Goal: Task Accomplishment & Management: Complete application form

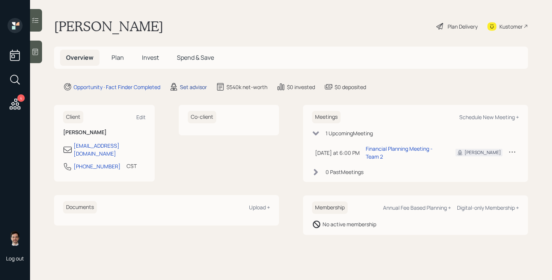
click at [200, 84] on div "Set advisor" at bounding box center [193, 87] width 27 height 8
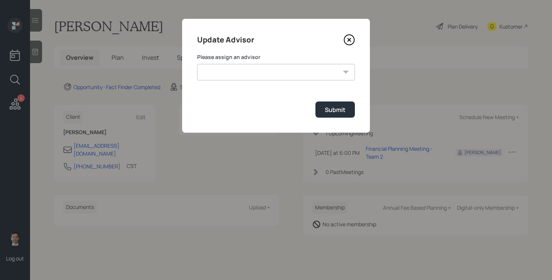
click at [246, 65] on select "[PERSON_NAME] [PERSON_NAME] End [PERSON_NAME] [PERSON_NAME] [PERSON_NAME] [PERS…" at bounding box center [276, 72] width 158 height 17
select select "ef6b64e1-8f62-4a74-b865-a7df4b35b836"
click at [197, 64] on select "[PERSON_NAME] [PERSON_NAME] End [PERSON_NAME] [PERSON_NAME] [PERSON_NAME] [PERS…" at bounding box center [276, 72] width 158 height 17
click at [332, 110] on div "Submit" at bounding box center [335, 110] width 21 height 8
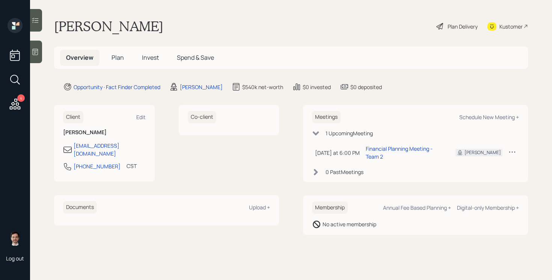
click at [113, 57] on span "Plan" at bounding box center [118, 57] width 12 height 8
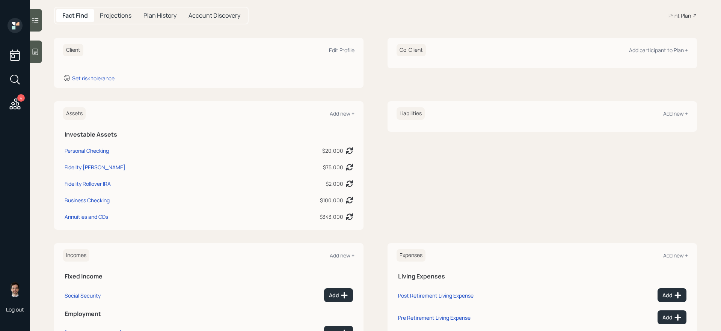
scroll to position [69, 0]
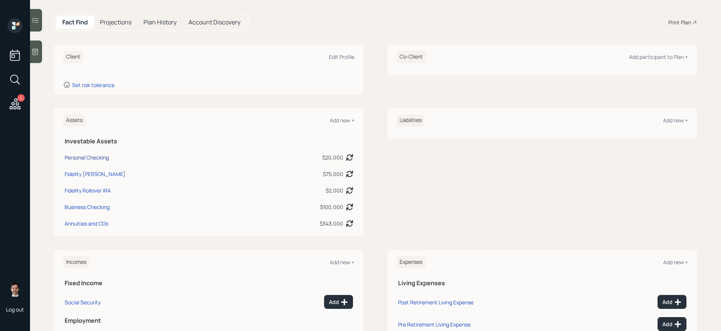
click at [97, 158] on div "Personal Checking" at bounding box center [87, 158] width 44 height 8
select select "cash"
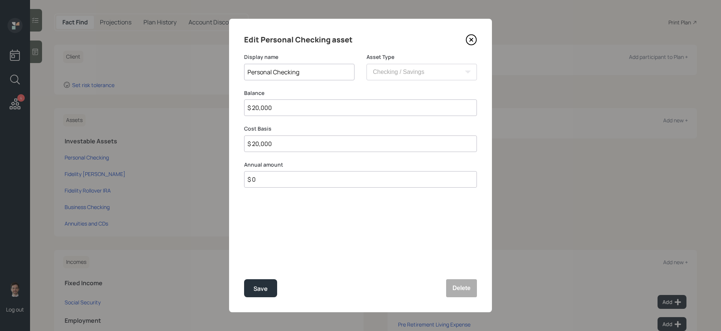
click at [316, 68] on input "Personal Checking" at bounding box center [299, 72] width 110 height 17
type input "Checking/Savings"
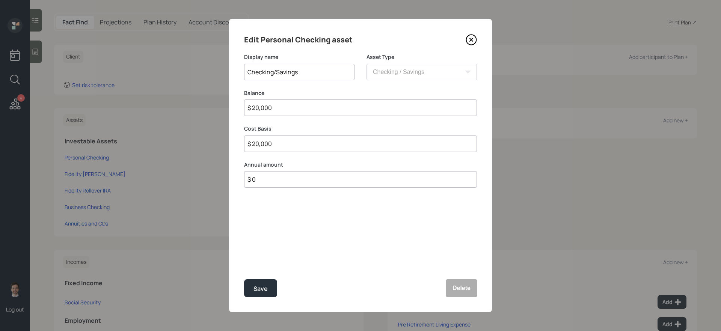
type input "$ 3"
type input "$ 30"
type input "$ 300"
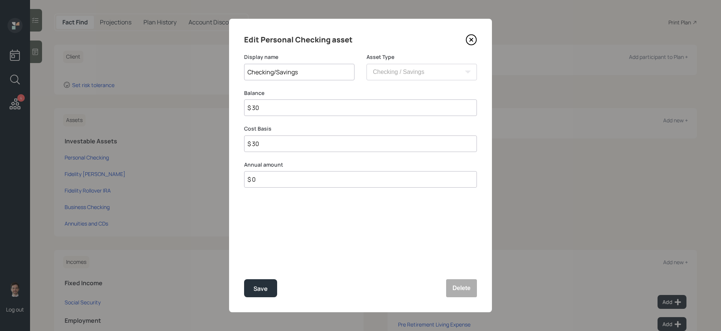
type input "$ 300"
type input "$ 3,000"
type input "$ 30,000"
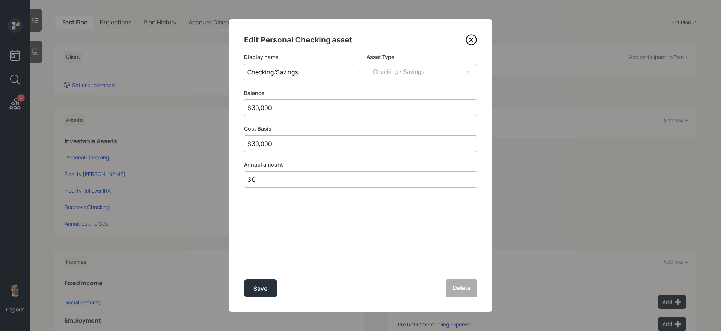
type input "$ 300,000"
type input "$ 3,000,000"
type input "$ 300,000"
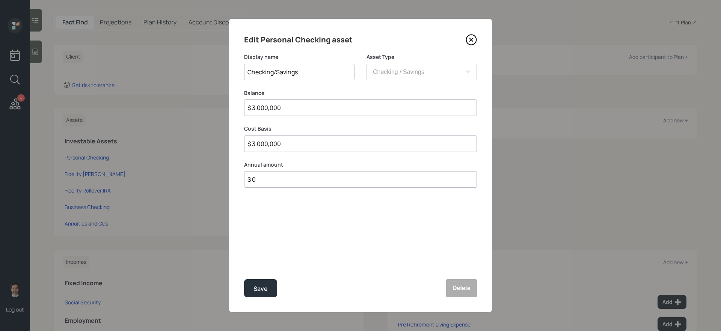
type input "$ 300,000"
click at [244, 279] on button "Save" at bounding box center [260, 288] width 33 height 18
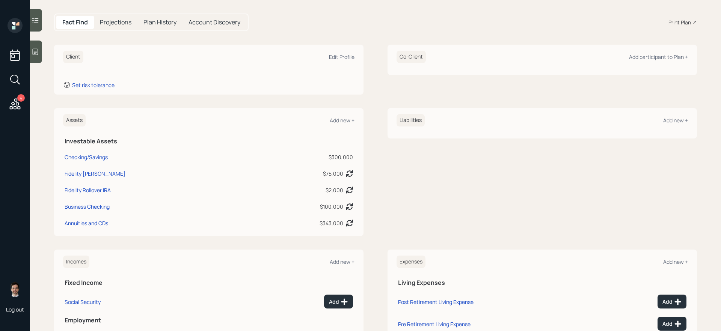
click at [336, 115] on div "Assets Add new +" at bounding box center [208, 120] width 291 height 12
click at [338, 120] on div "Add new +" at bounding box center [342, 120] width 25 height 7
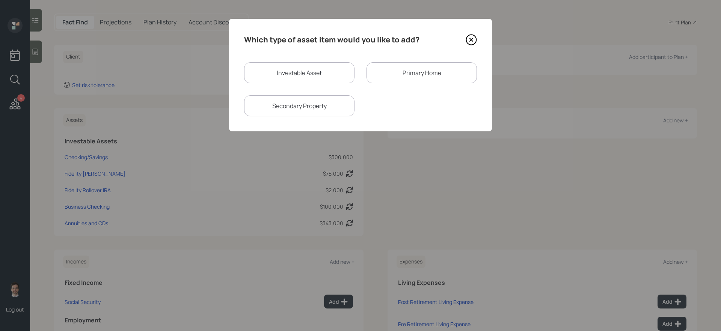
click at [298, 76] on div "Investable Asset" at bounding box center [299, 72] width 110 height 21
select select "taxable"
select select "balanced"
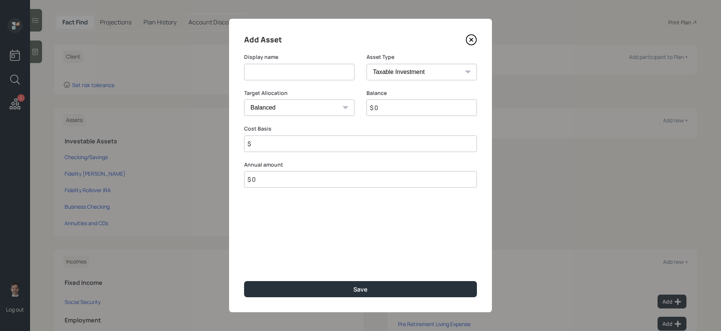
click at [298, 76] on input at bounding box center [299, 72] width 110 height 17
type input "Annuity"
type input "$ 175,000"
click at [244, 279] on button "Save" at bounding box center [360, 289] width 233 height 16
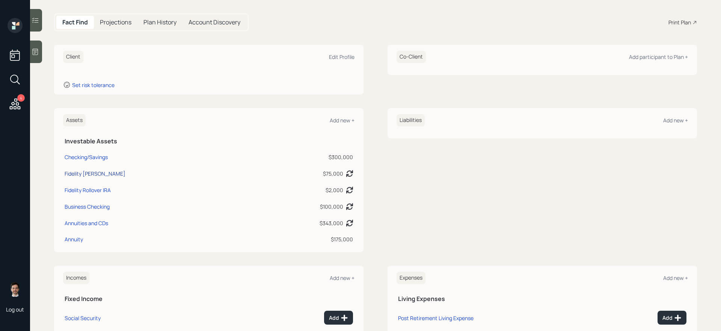
click at [86, 173] on div "Fidelity [PERSON_NAME]" at bounding box center [95, 174] width 61 height 8
select select "roth_ira"
select select "balanced"
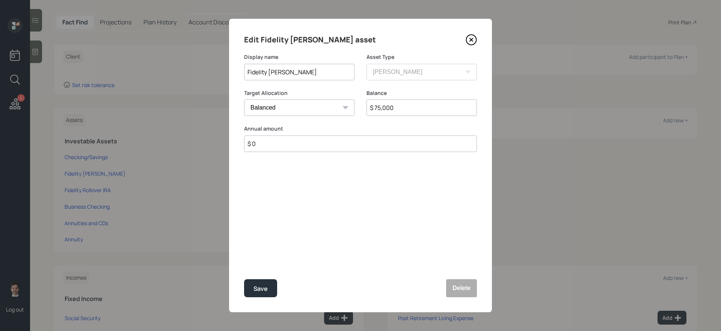
click at [440, 109] on input "$ 75,000" at bounding box center [421, 107] width 110 height 17
type input "$ 80,000"
click at [244, 279] on button "Save" at bounding box center [260, 288] width 33 height 18
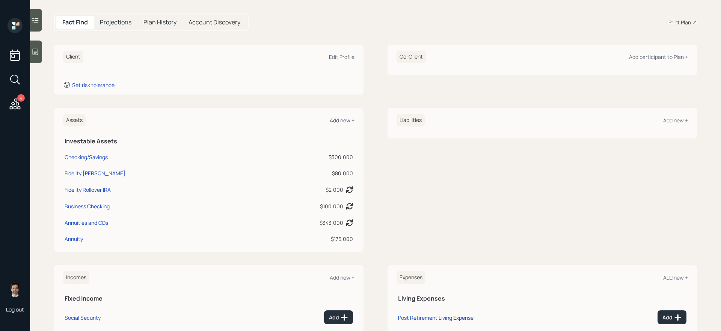
click at [344, 118] on div "Add new +" at bounding box center [342, 120] width 25 height 7
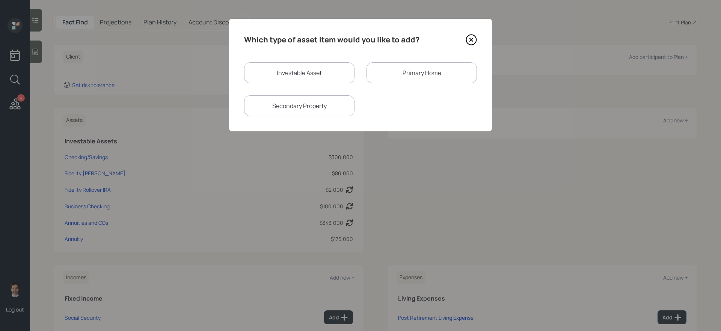
click at [272, 67] on div "Investable Asset" at bounding box center [299, 72] width 110 height 21
select select "taxable"
select select "balanced"
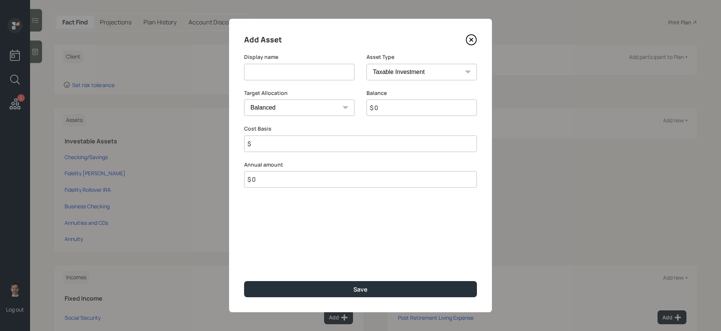
click at [286, 79] on input at bounding box center [299, 72] width 110 height 17
type input "Credit Union"
type input "$ 49,000"
select select "uninvested"
type input "$ 49,000"
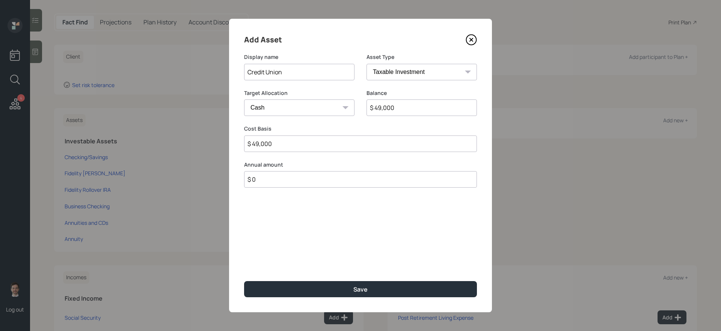
click at [244, 279] on button "Save" at bounding box center [360, 289] width 233 height 16
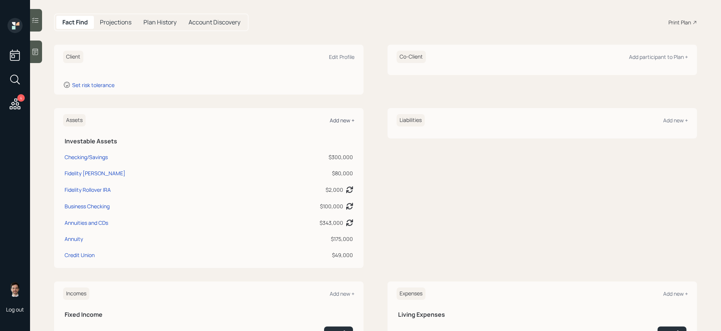
click at [348, 121] on div "Add new +" at bounding box center [342, 120] width 25 height 7
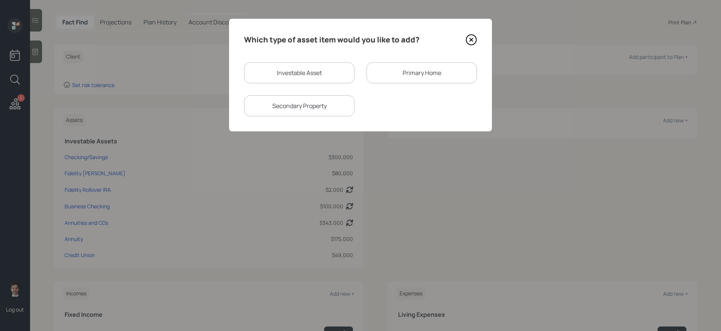
click at [340, 65] on div "Investable Asset" at bounding box center [299, 72] width 110 height 21
select select "taxable"
select select "balanced"
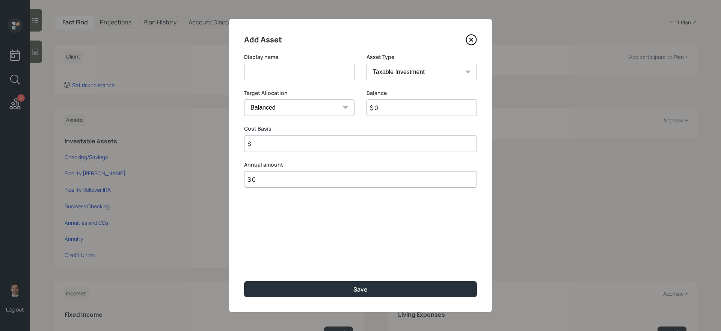
click at [326, 74] on input at bounding box center [299, 72] width 110 height 17
type input "[PERSON_NAME]"
type input "$ 25,000"
select select "roth_ira"
type input "$ 0"
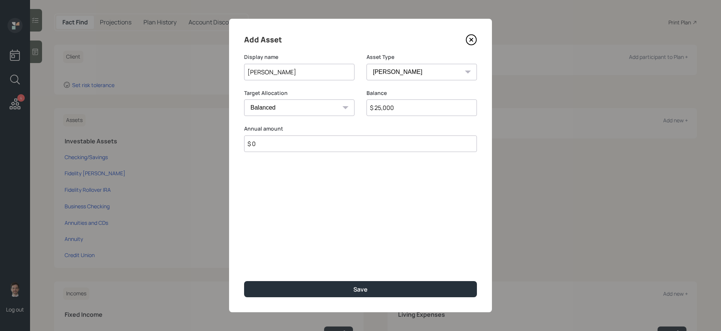
click at [244, 279] on button "Save" at bounding box center [360, 289] width 233 height 16
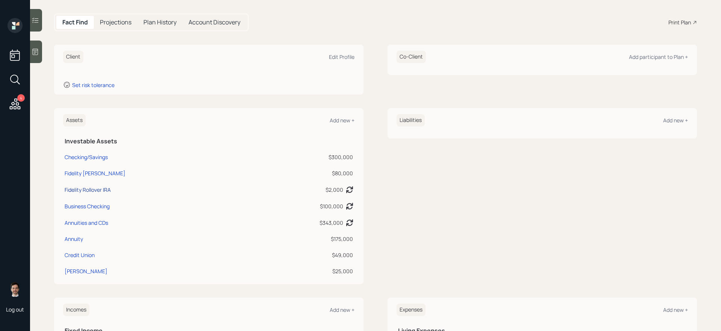
click at [79, 189] on div "Fidelity Rollover IRA" at bounding box center [88, 190] width 46 height 8
select select "ira"
select select "balanced"
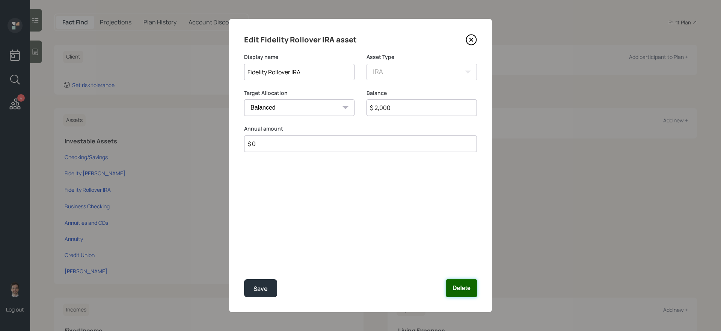
click at [467, 279] on button "Delete" at bounding box center [461, 288] width 31 height 18
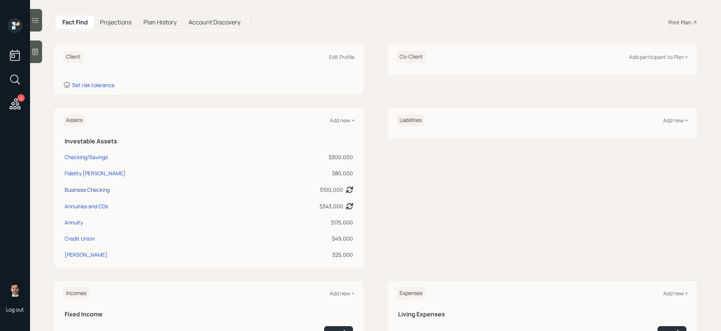
click at [101, 188] on div "Business Checking" at bounding box center [87, 190] width 45 height 8
select select "cash"
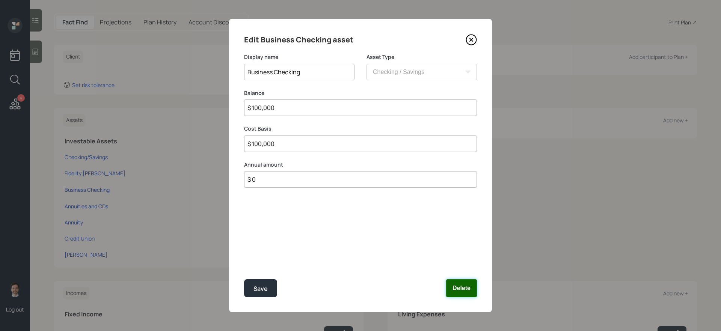
click at [463, 279] on button "Delete" at bounding box center [461, 288] width 31 height 18
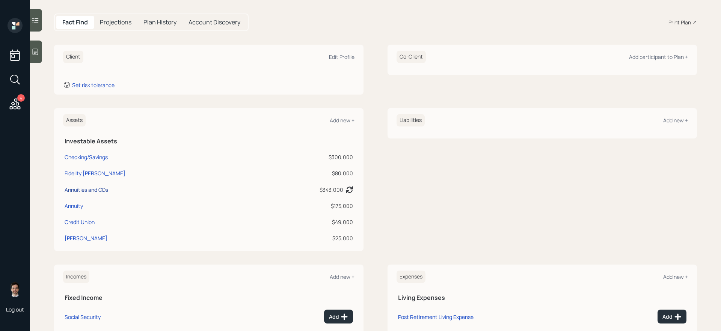
click at [98, 190] on div "Annuities and CDs" at bounding box center [87, 190] width 44 height 8
select select "taxable"
select select "balanced"
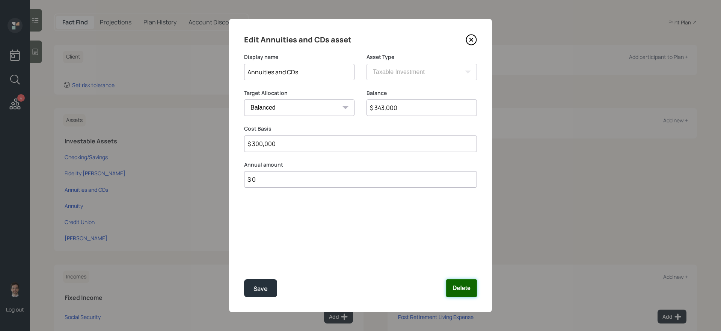
click at [464, 279] on button "Delete" at bounding box center [461, 288] width 31 height 18
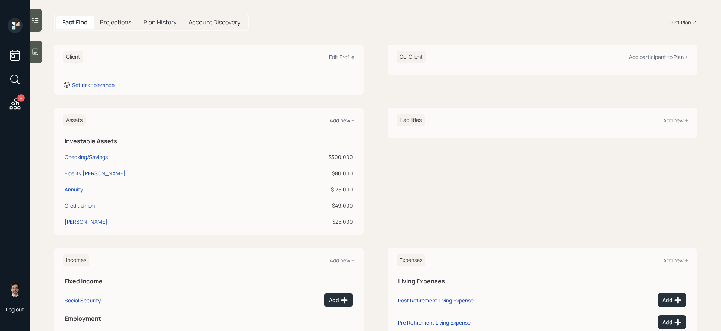
click at [349, 119] on div "Add new +" at bounding box center [342, 120] width 25 height 7
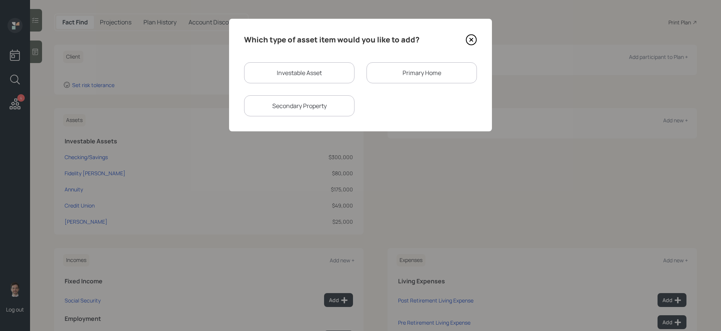
click at [332, 75] on div "Investable Asset" at bounding box center [299, 72] width 110 height 21
select select "taxable"
select select "balanced"
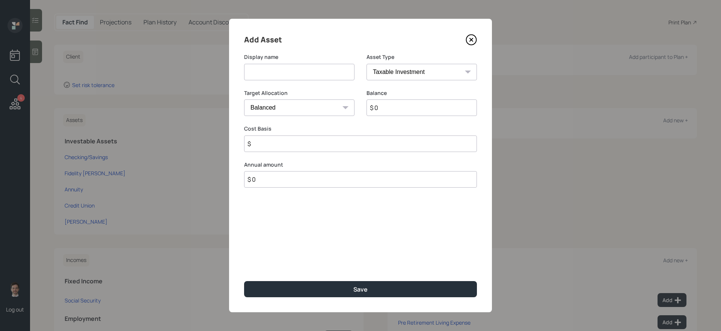
click at [318, 75] on input at bounding box center [299, 72] width 110 height 17
type input "Gold Coins"
type input "$ 100,000"
type input "$ 80,000"
click at [244, 279] on button "Save" at bounding box center [360, 289] width 233 height 16
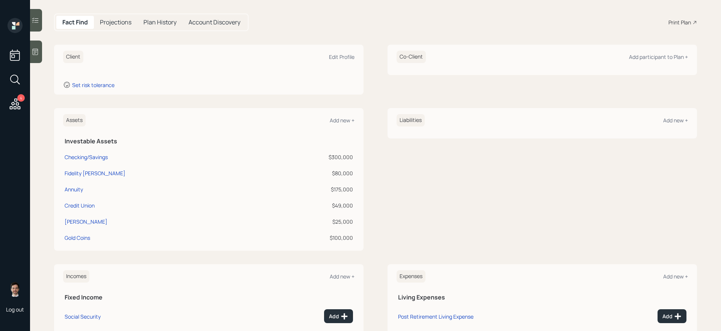
scroll to position [148, 0]
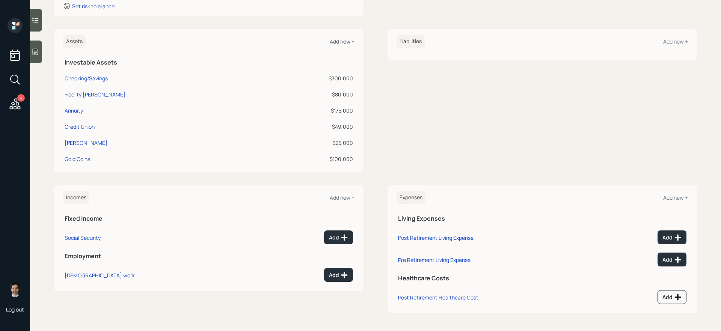
click at [346, 41] on div "Add new +" at bounding box center [342, 41] width 25 height 7
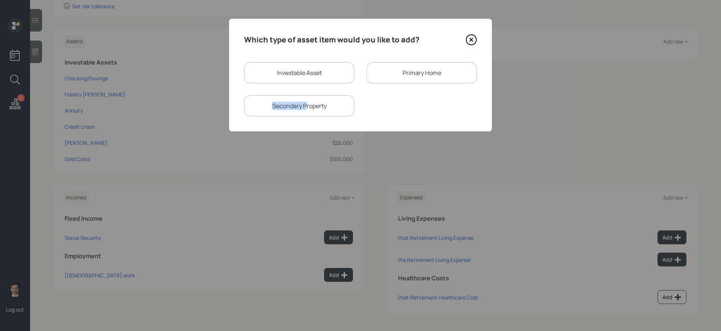
drag, startPoint x: 404, startPoint y: 81, endPoint x: 307, endPoint y: 106, distance: 100.5
click at [307, 106] on div "Investable Asset Primary Home Secondary Property" at bounding box center [360, 89] width 233 height 54
click at [307, 106] on div "Secondary Property" at bounding box center [299, 105] width 110 height 21
select select "rental_property"
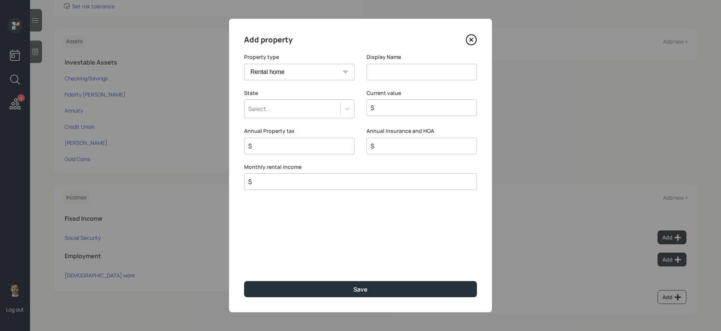
click at [391, 72] on input at bounding box center [421, 72] width 110 height 17
type input "CA Rental Property"
type input "ca"
type input "$ 1"
type input "$ 24,000"
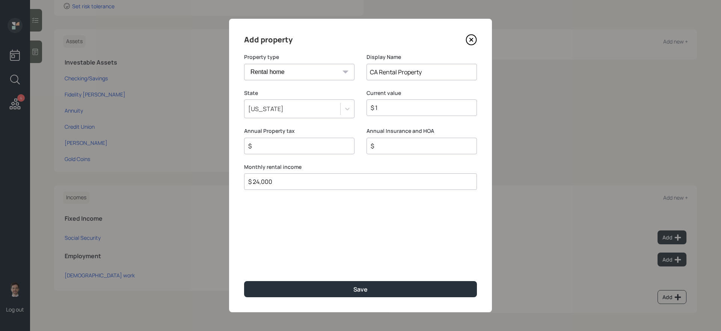
click at [244, 279] on button "Save" at bounding box center [360, 289] width 233 height 16
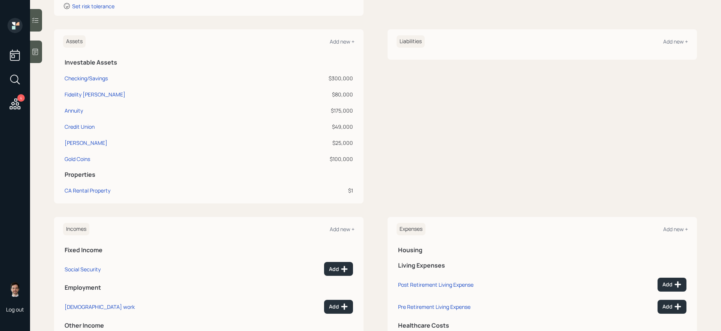
click at [382, 190] on div "Assets Add new + Investable Assets Checking/Savings $300,000 Fidelity [PERSON_N…" at bounding box center [375, 116] width 643 height 174
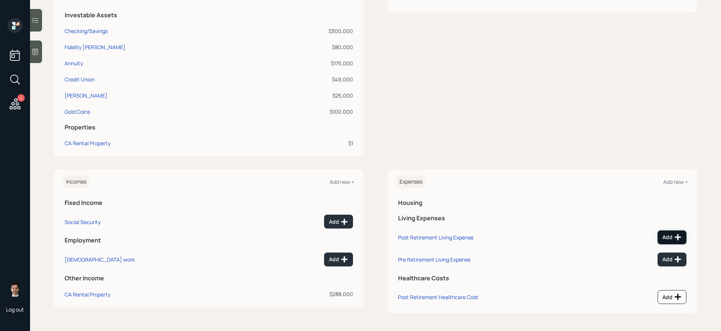
click at [552, 243] on button "Add" at bounding box center [671, 238] width 29 height 14
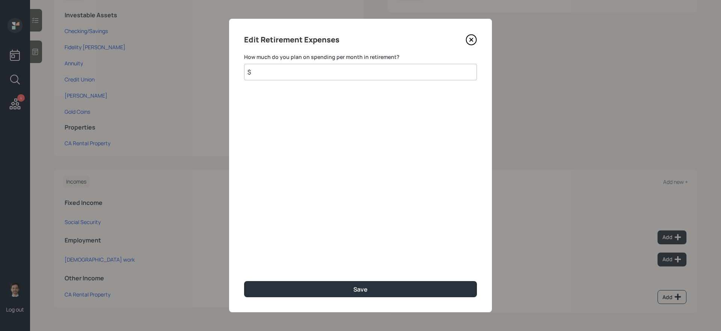
click at [381, 76] on input "$" at bounding box center [360, 72] width 233 height 17
type input "$ 1,400"
click at [244, 279] on button "Save" at bounding box center [360, 289] width 233 height 16
